Goal: Browse casually

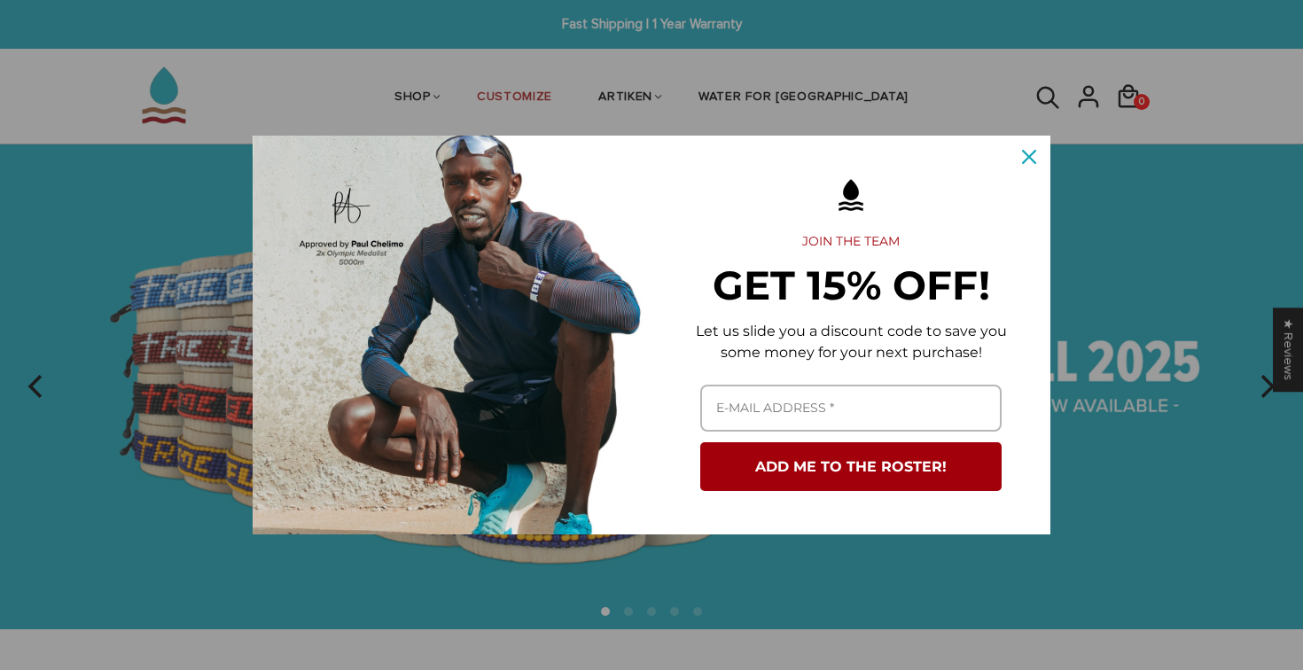
click at [518, 502] on img "Marketing offer form" at bounding box center [452, 335] width 399 height 399
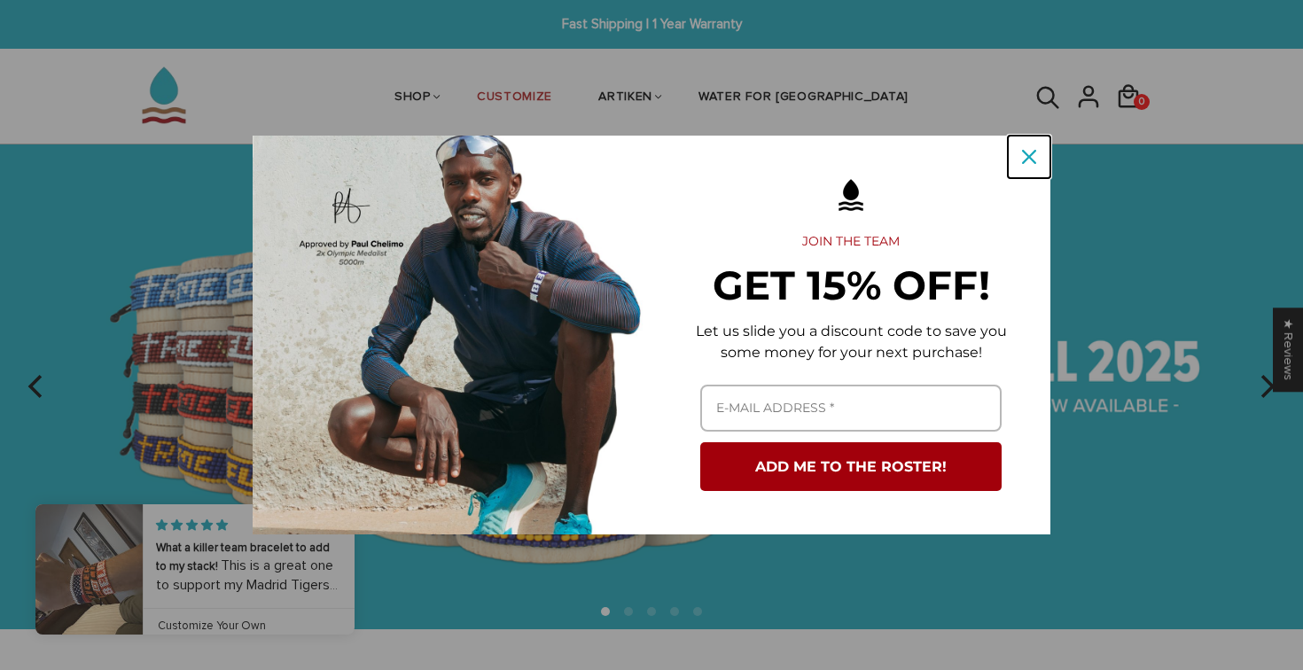
click at [1031, 160] on icon "close icon" at bounding box center [1029, 157] width 14 height 14
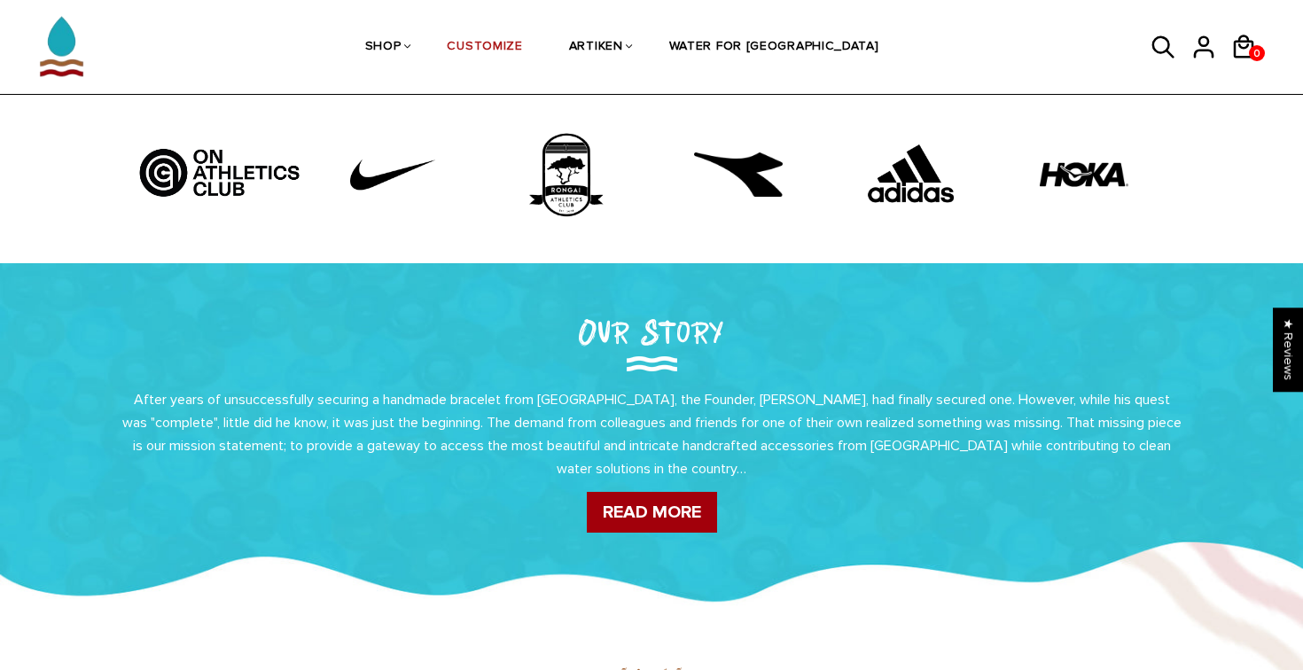
scroll to position [15, 0]
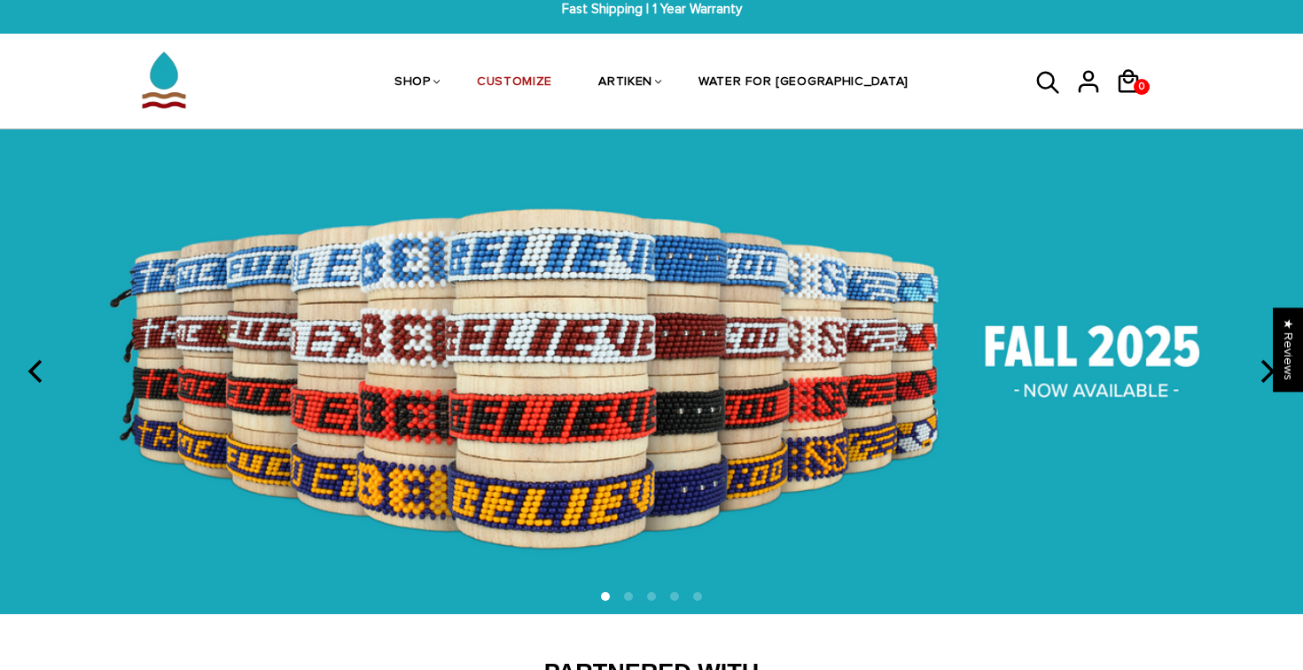
click at [1260, 355] on button "next" at bounding box center [1265, 372] width 39 height 39
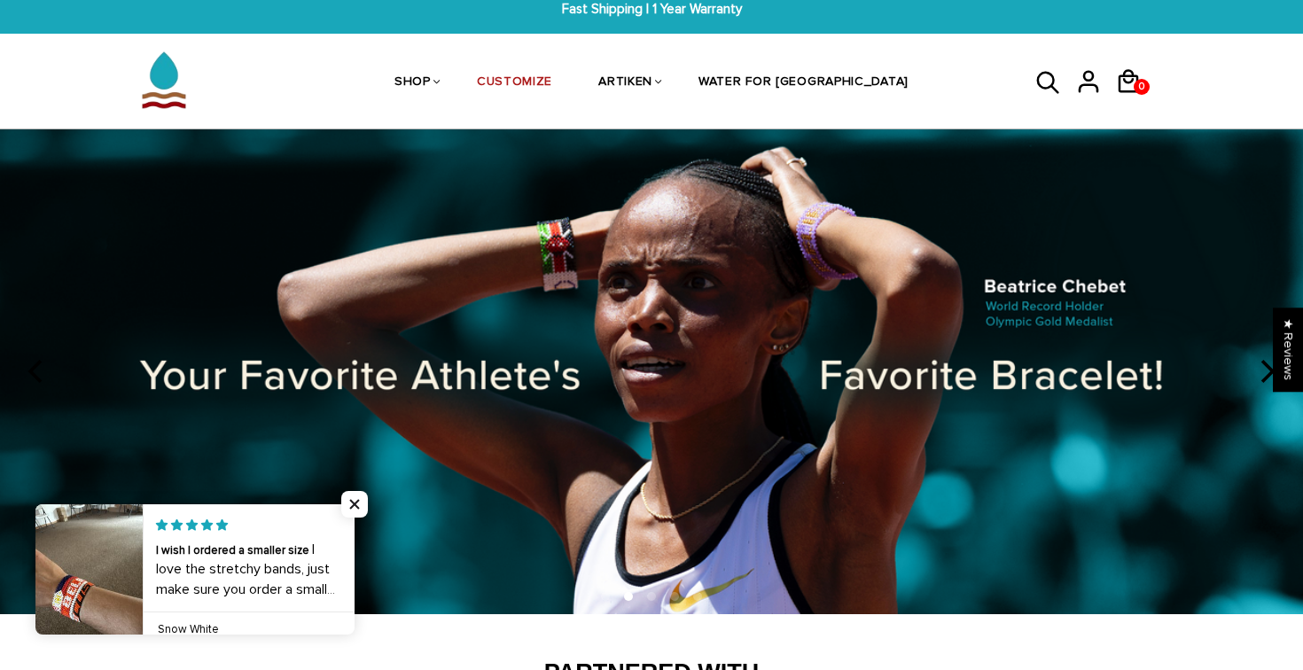
click at [1254, 389] on img at bounding box center [651, 371] width 1303 height 485
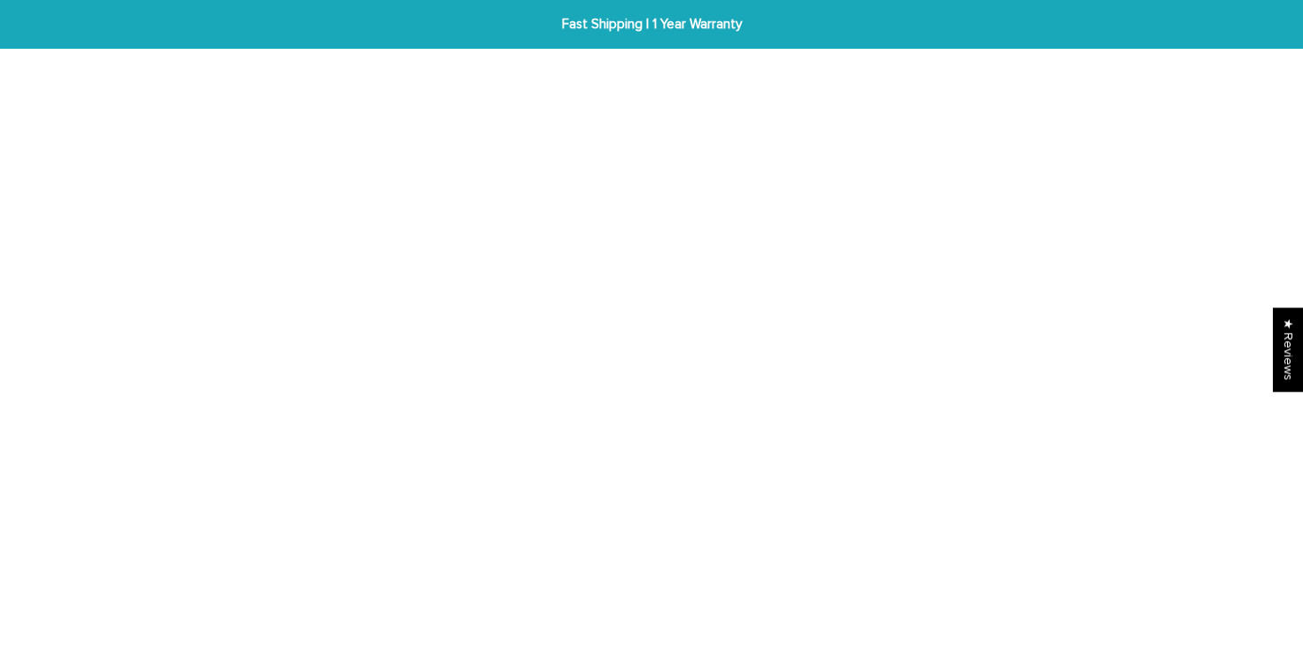
scroll to position [15, 0]
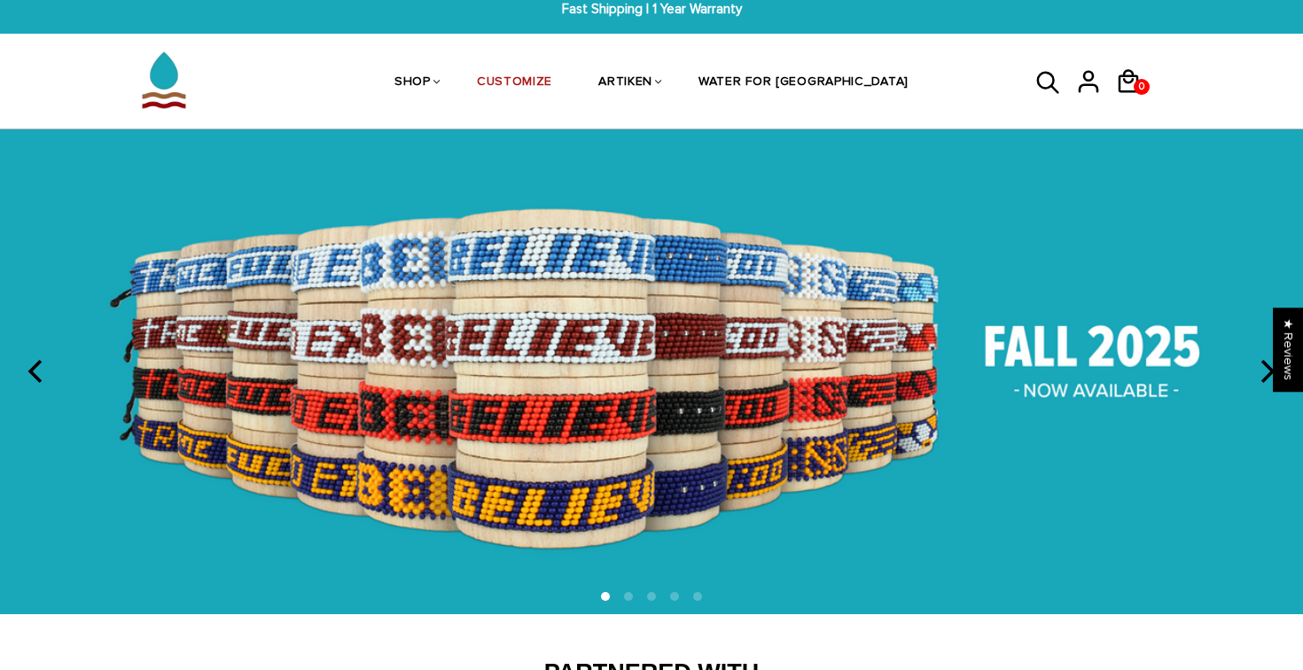
click at [1260, 370] on icon "next" at bounding box center [1265, 371] width 23 height 23
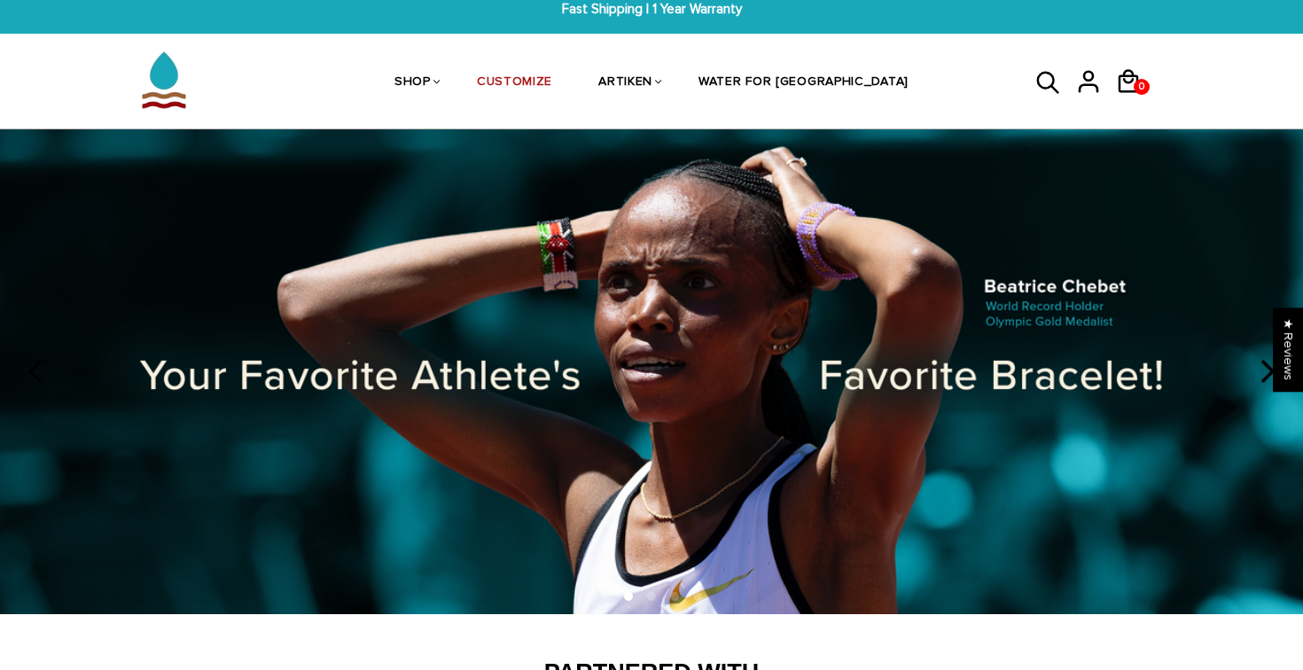
click at [1260, 370] on icon "next" at bounding box center [1265, 371] width 23 height 23
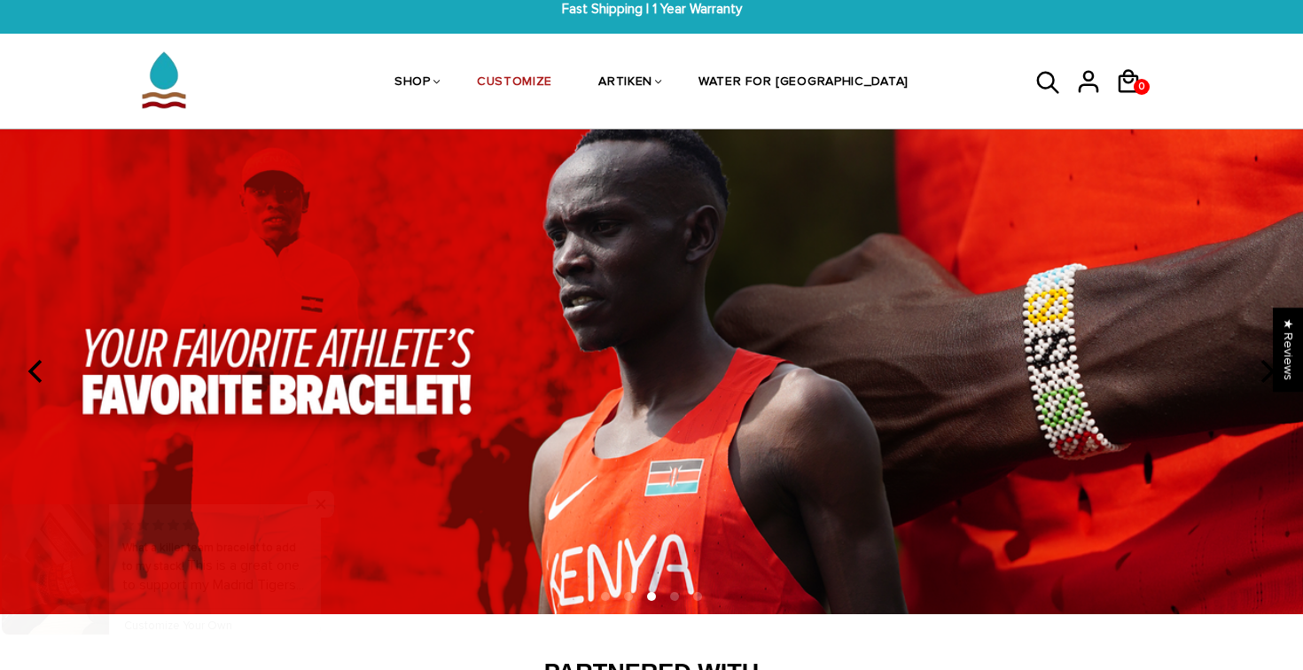
click at [1260, 370] on icon "next" at bounding box center [1265, 371] width 23 height 23
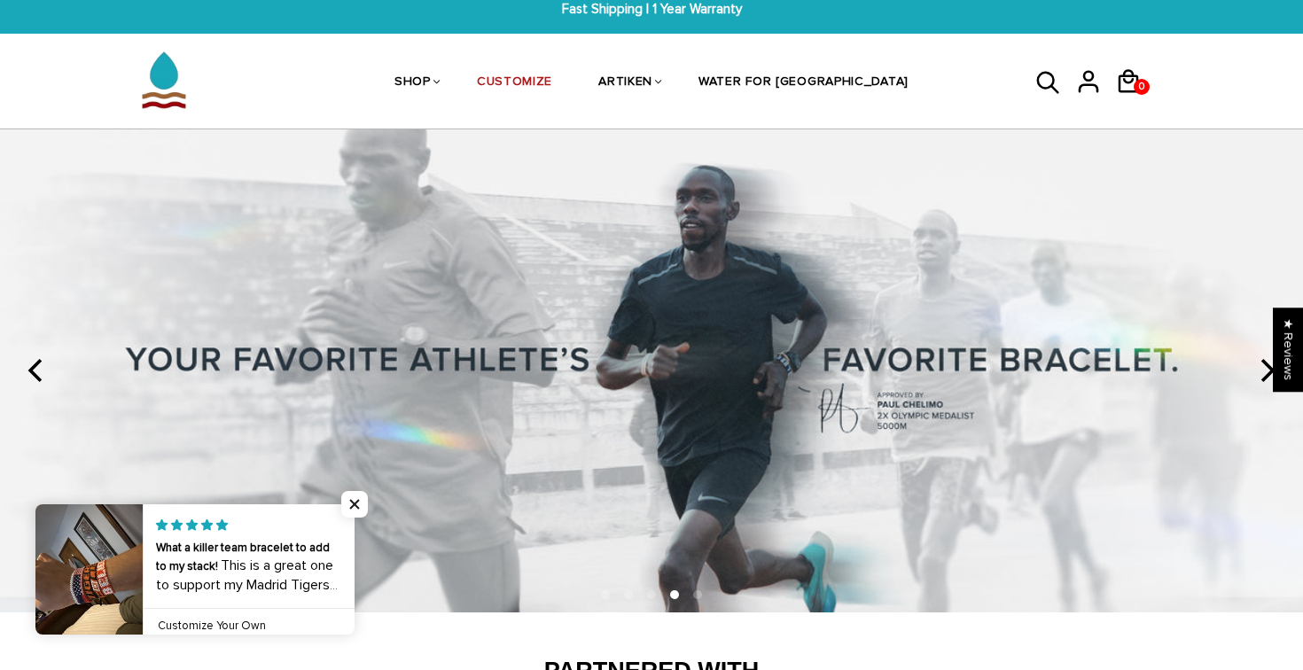
click at [1260, 370] on icon "next" at bounding box center [1265, 370] width 23 height 23
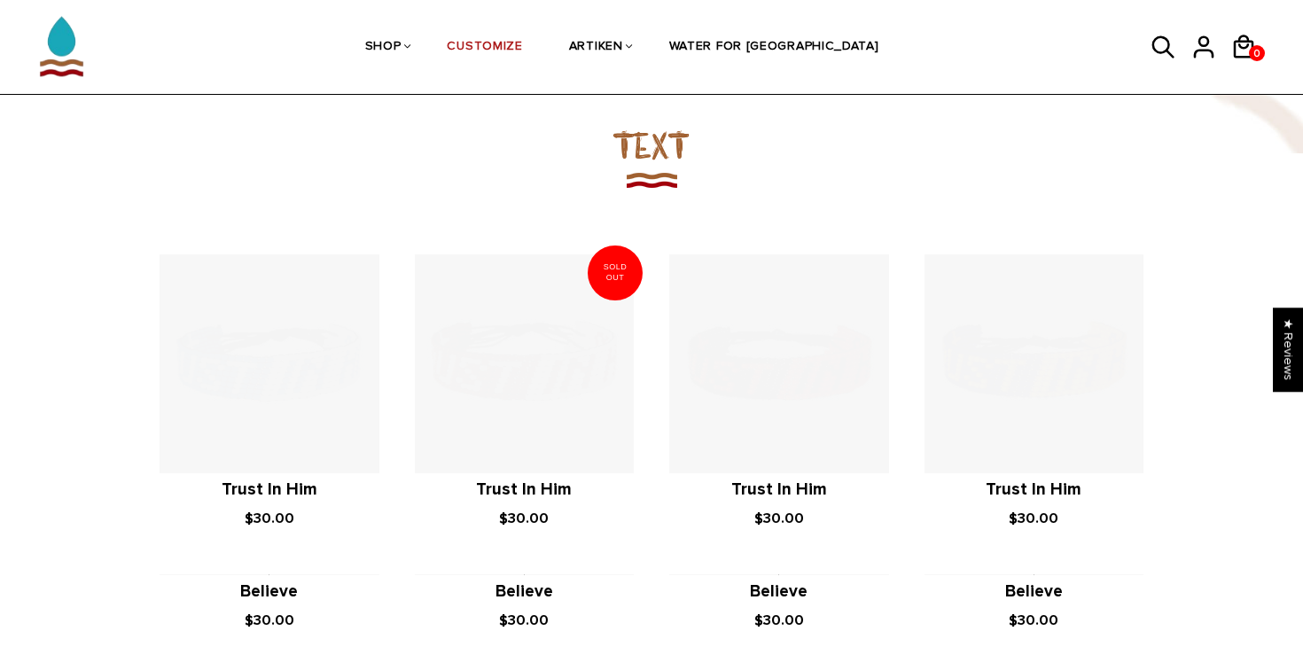
scroll to position [1283, 0]
